Goal: Task Accomplishment & Management: Use online tool/utility

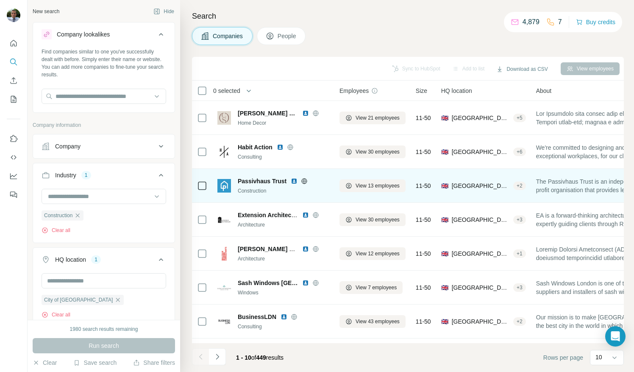
scroll to position [1691, 0]
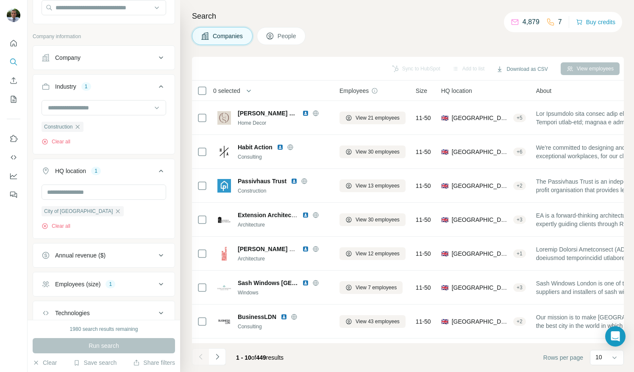
click at [156, 281] on icon at bounding box center [161, 284] width 10 height 10
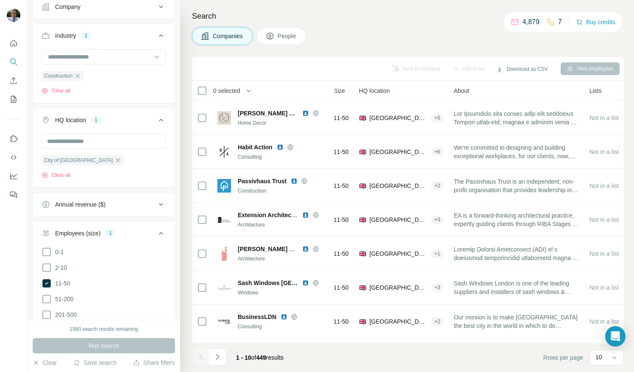
scroll to position [0, 0]
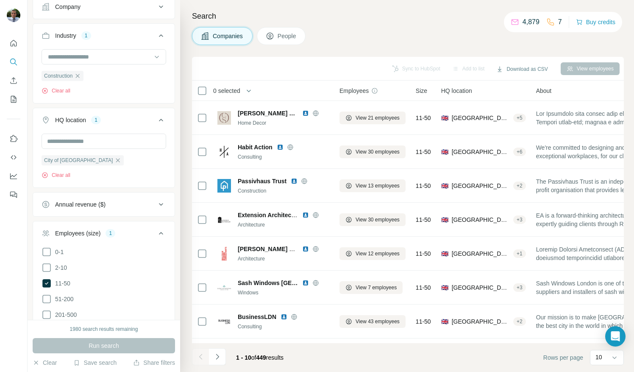
click at [376, 91] on icon at bounding box center [374, 90] width 7 height 7
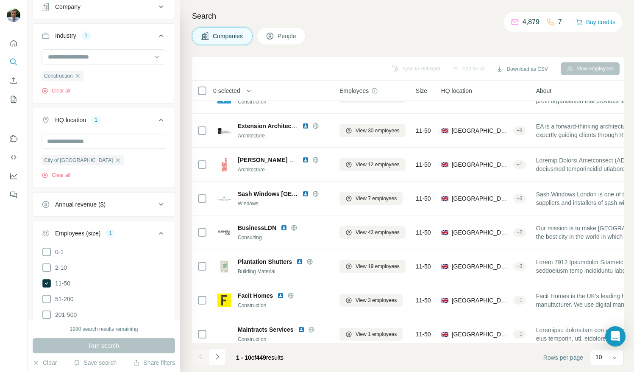
scroll to position [101, 0]
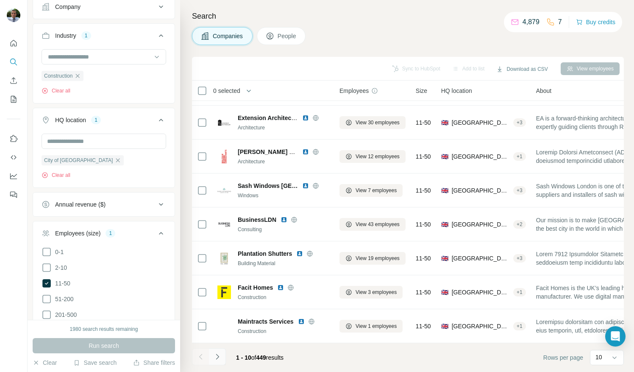
click at [219, 356] on icon "Navigate to next page" at bounding box center [217, 356] width 8 height 8
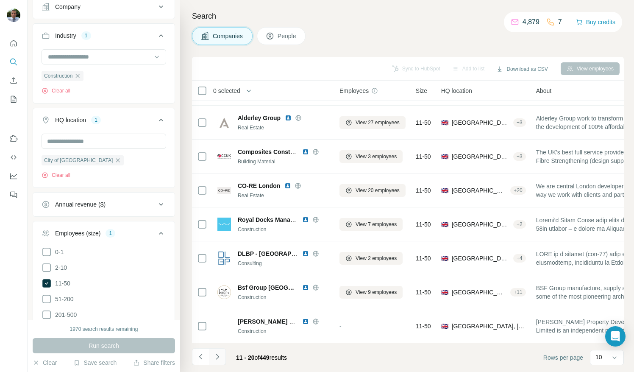
click at [225, 359] on button "Navigate to next page" at bounding box center [217, 356] width 17 height 17
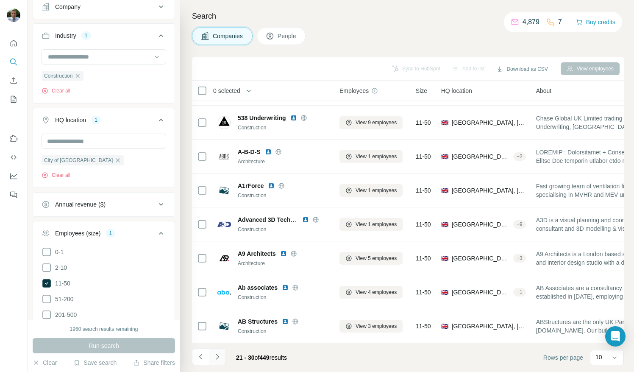
click at [220, 363] on button "Navigate to next page" at bounding box center [217, 356] width 17 height 17
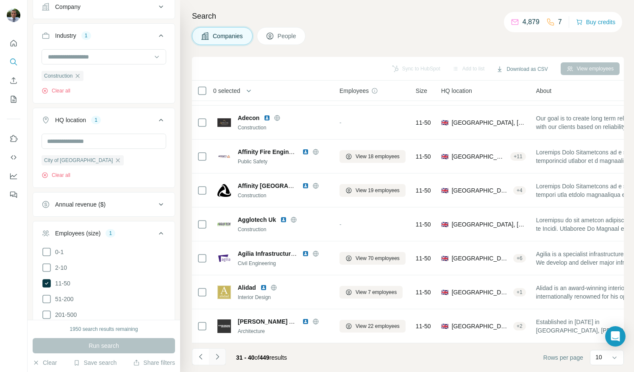
click at [221, 356] on icon "Navigate to next page" at bounding box center [217, 356] width 8 height 8
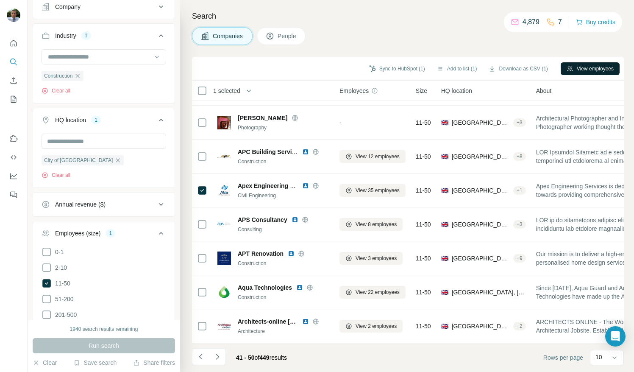
click at [581, 66] on button "View employees" at bounding box center [590, 68] width 59 height 13
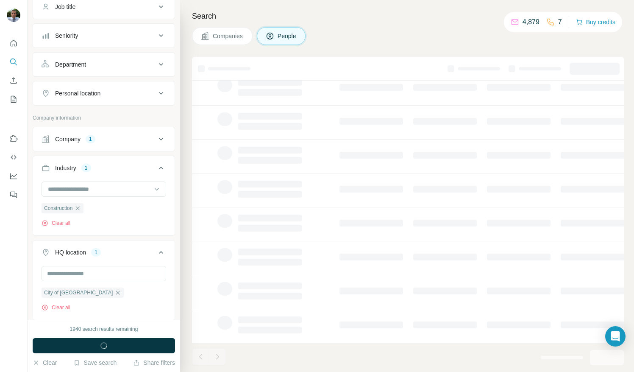
scroll to position [270, 0]
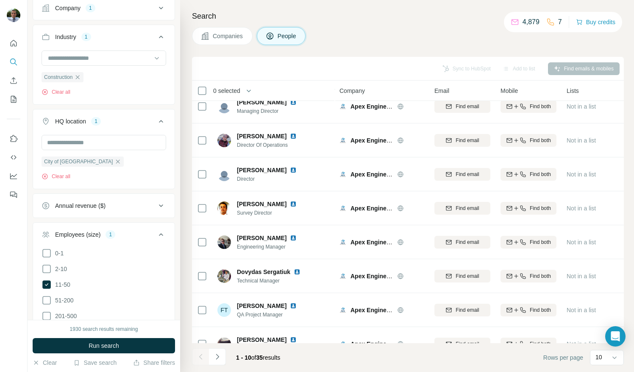
scroll to position [101, 0]
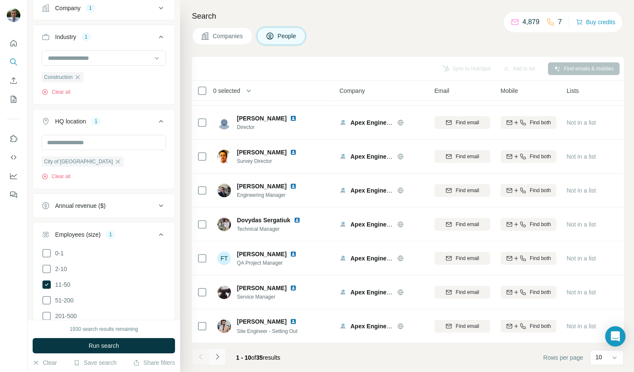
click at [221, 363] on button "Navigate to next page" at bounding box center [217, 356] width 17 height 17
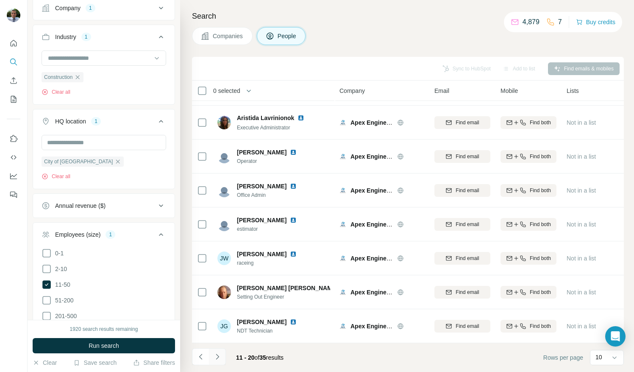
click at [221, 361] on button "Navigate to next page" at bounding box center [217, 356] width 17 height 17
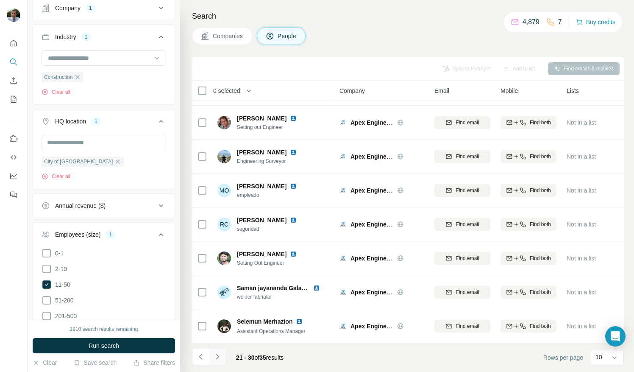
click at [220, 362] on button "Navigate to next page" at bounding box center [217, 356] width 17 height 17
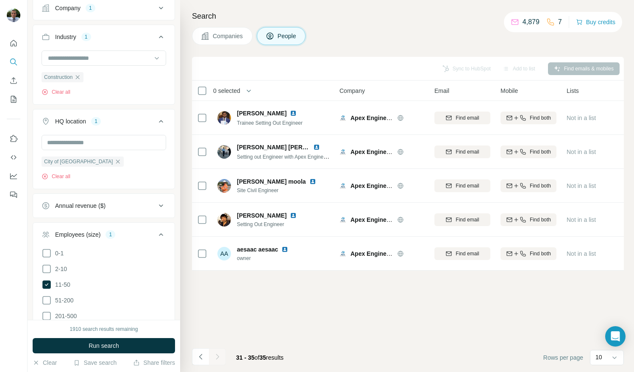
scroll to position [0, 0]
click at [204, 364] on button "Navigate to previous page" at bounding box center [200, 356] width 17 height 17
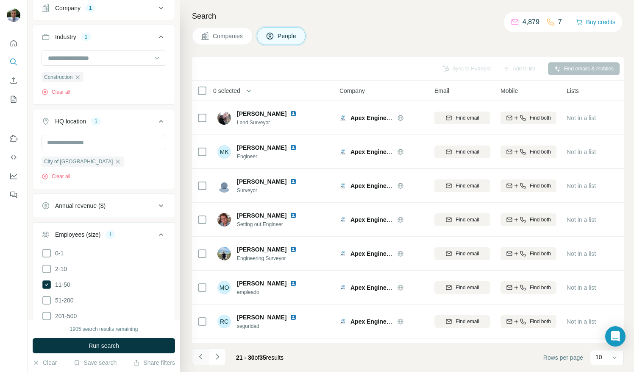
click at [202, 363] on button "Navigate to previous page" at bounding box center [200, 356] width 17 height 17
click at [200, 356] on icon "Navigate to previous page" at bounding box center [201, 356] width 8 height 8
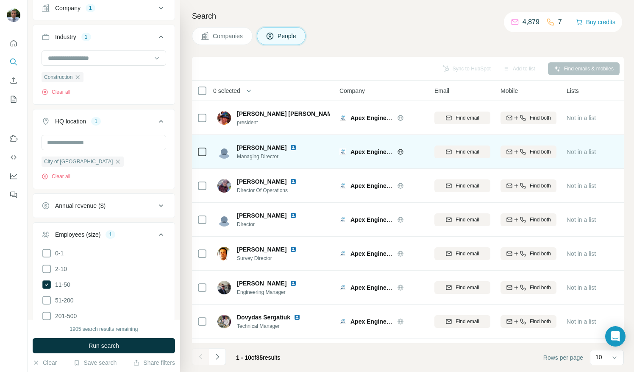
click at [542, 153] on span "Find both" at bounding box center [540, 152] width 21 height 8
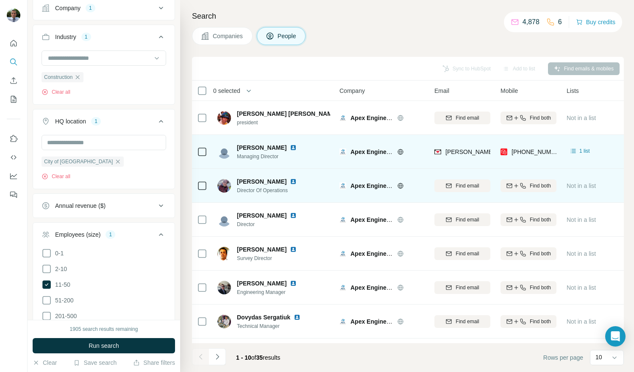
click at [535, 184] on span "Find both" at bounding box center [540, 186] width 21 height 8
click at [631, 84] on div "Search Companies People Sync to HubSpot Add to list Find emails & mobiles 0 sel…" at bounding box center [407, 186] width 454 height 372
click at [581, 151] on span "1 list" at bounding box center [584, 151] width 11 height 8
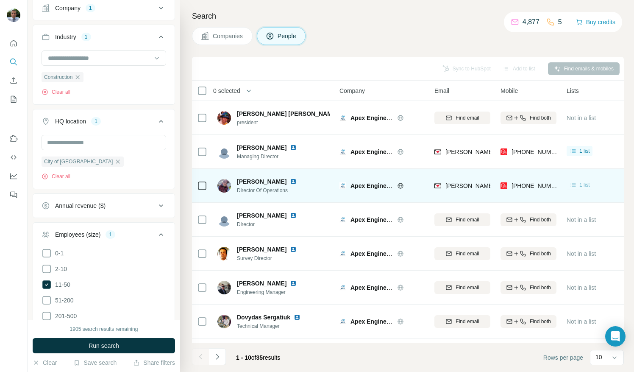
click at [582, 186] on span "1 list" at bounding box center [584, 185] width 11 height 8
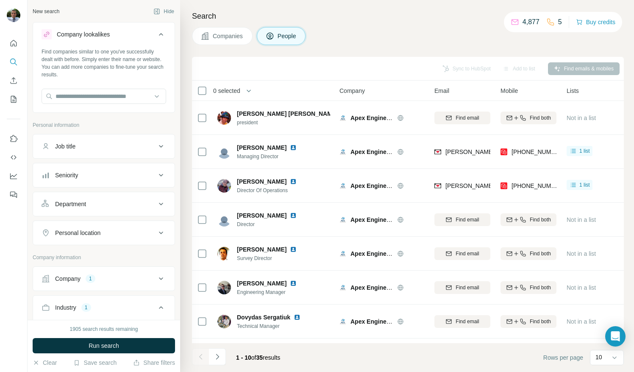
click at [349, 14] on h4 "Search" at bounding box center [408, 16] width 432 height 12
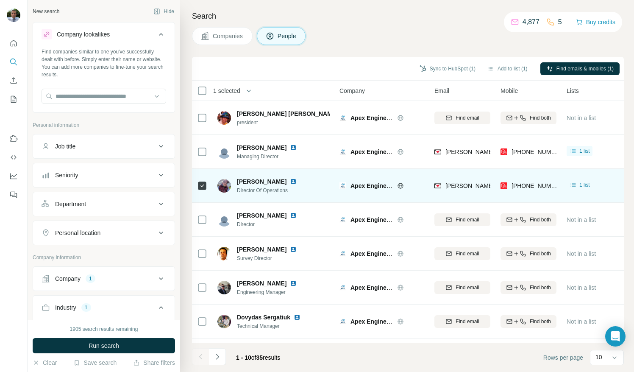
click at [249, 180] on span "[PERSON_NAME]" at bounding box center [262, 181] width 50 height 8
click at [256, 182] on span "[PERSON_NAME]" at bounding box center [262, 181] width 50 height 8
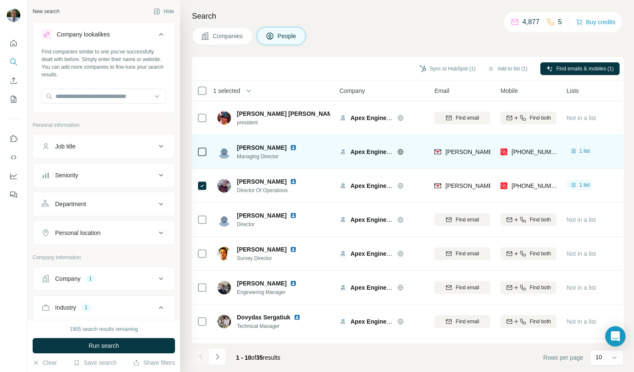
click at [206, 151] on icon at bounding box center [202, 152] width 10 height 10
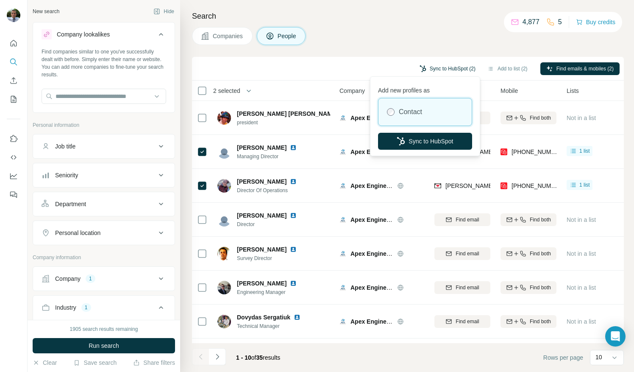
click at [447, 67] on button "Sync to HubSpot (2)" at bounding box center [448, 68] width 68 height 13
click at [422, 139] on button "Sync to HubSpot" at bounding box center [425, 141] width 94 height 17
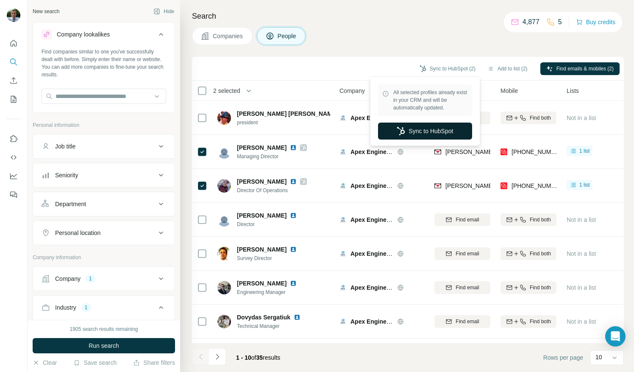
click at [417, 129] on button "Sync to HubSpot" at bounding box center [425, 130] width 94 height 17
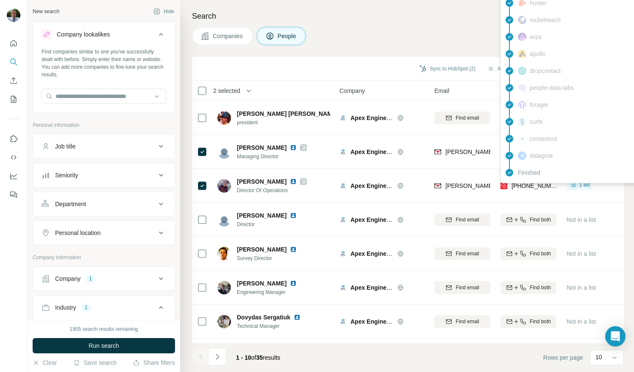
click at [527, 185] on span "[PHONE_NUMBER]" at bounding box center [538, 185] width 53 height 7
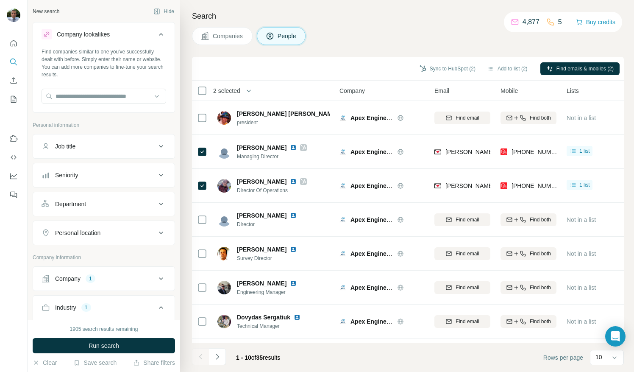
click at [437, 33] on div "Companies People" at bounding box center [408, 36] width 432 height 18
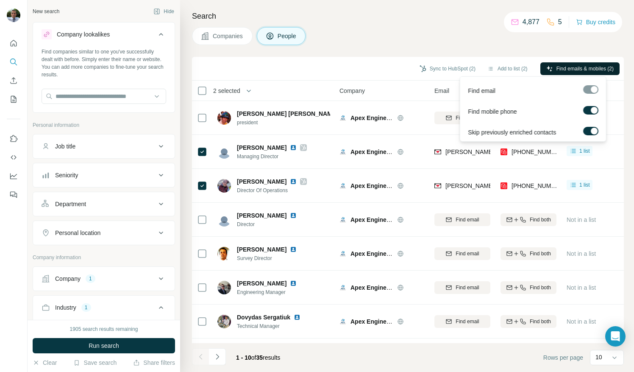
click at [574, 69] on span "Find emails & mobiles (2)" at bounding box center [584, 69] width 57 height 8
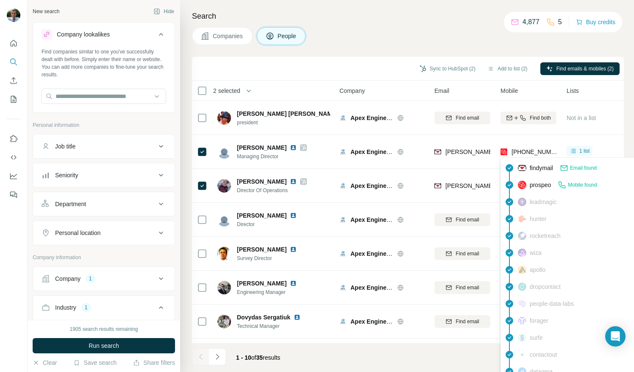
click at [536, 149] on span "[PHONE_NUMBER]" at bounding box center [538, 151] width 53 height 7
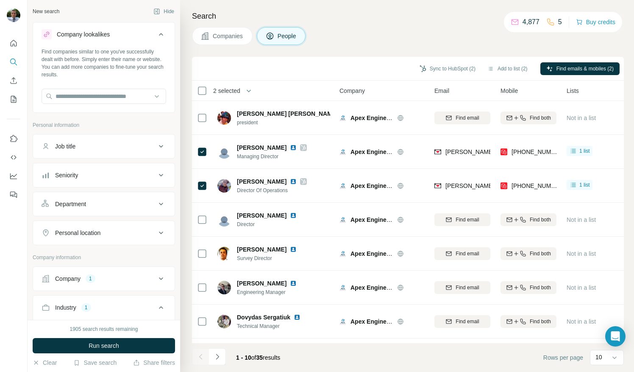
click at [537, 141] on div "[PHONE_NUMBER]" at bounding box center [529, 151] width 56 height 23
click at [261, 151] on span "[PERSON_NAME]" at bounding box center [262, 147] width 50 height 8
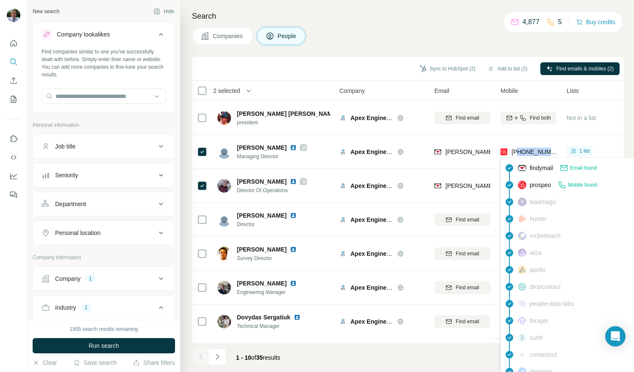
drag, startPoint x: 519, startPoint y: 152, endPoint x: 550, endPoint y: 152, distance: 30.9
click at [550, 152] on span "[PHONE_NUMBER]" at bounding box center [538, 151] width 53 height 7
click at [550, 153] on span "[PHONE_NUMBER]" at bounding box center [538, 151] width 53 height 7
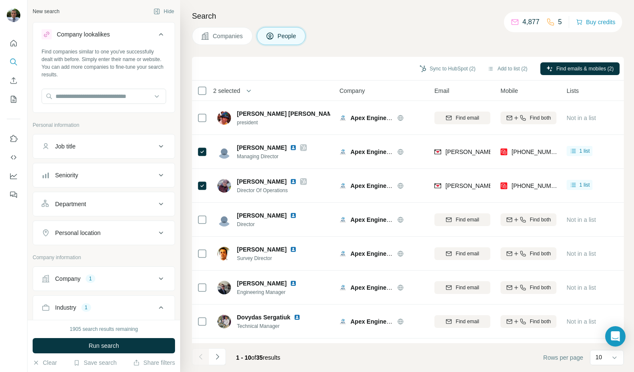
click at [370, 37] on div "Companies People" at bounding box center [408, 36] width 432 height 18
click at [331, 25] on div "Search Companies People Sync to HubSpot (2) Add to list (2) Find emails & mobil…" at bounding box center [407, 186] width 454 height 372
